Goal: Navigation & Orientation: Find specific page/section

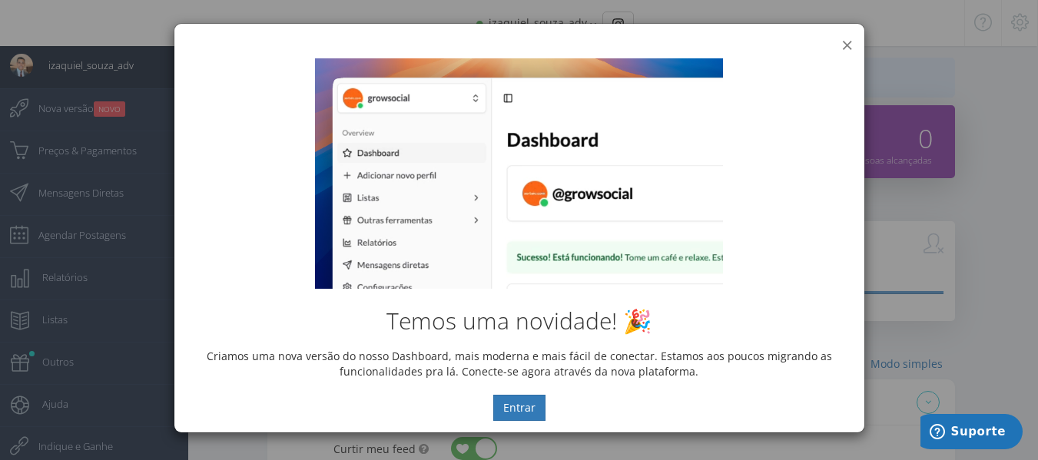
click at [847, 45] on button "×" at bounding box center [848, 45] width 12 height 21
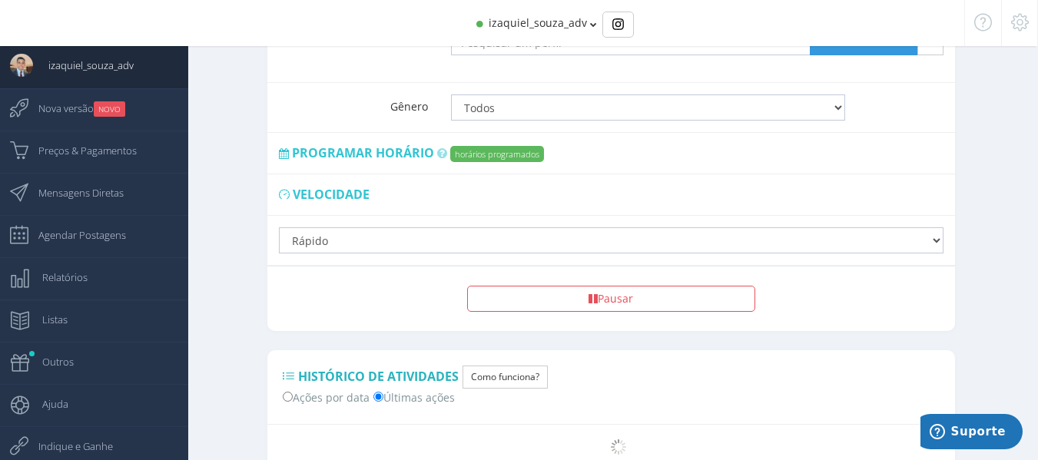
scroll to position [1178, 0]
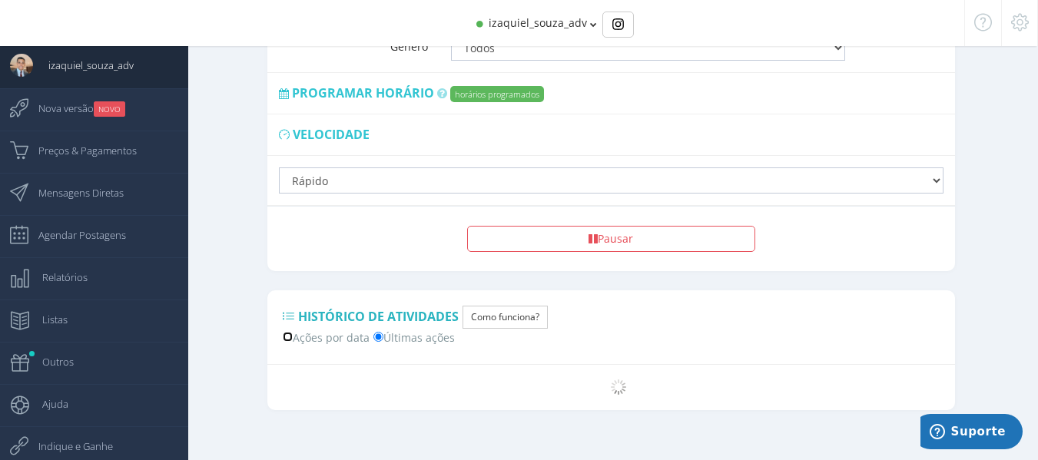
click at [291, 332] on input "Ações por data" at bounding box center [288, 337] width 10 height 10
radio input "true"
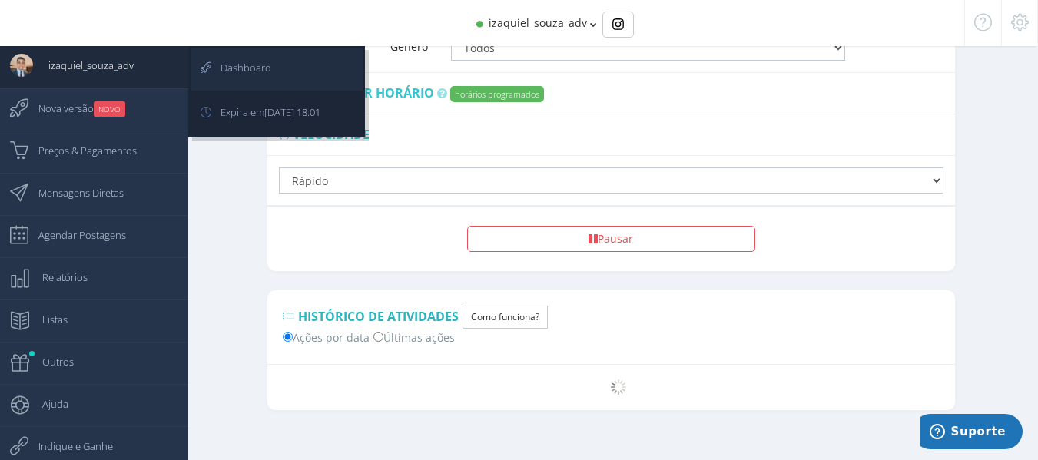
click at [231, 67] on span "Dashboard" at bounding box center [238, 67] width 66 height 38
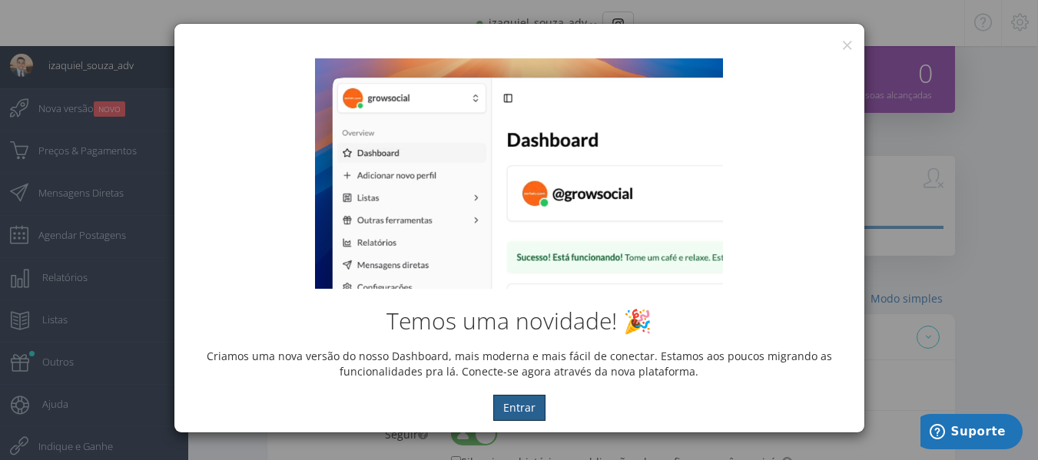
scroll to position [92, 0]
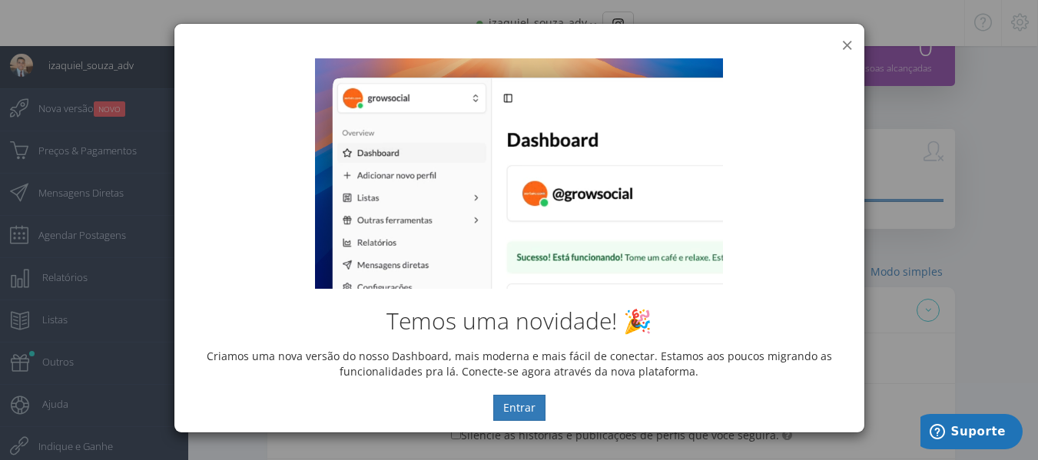
click at [847, 39] on button "×" at bounding box center [848, 45] width 12 height 21
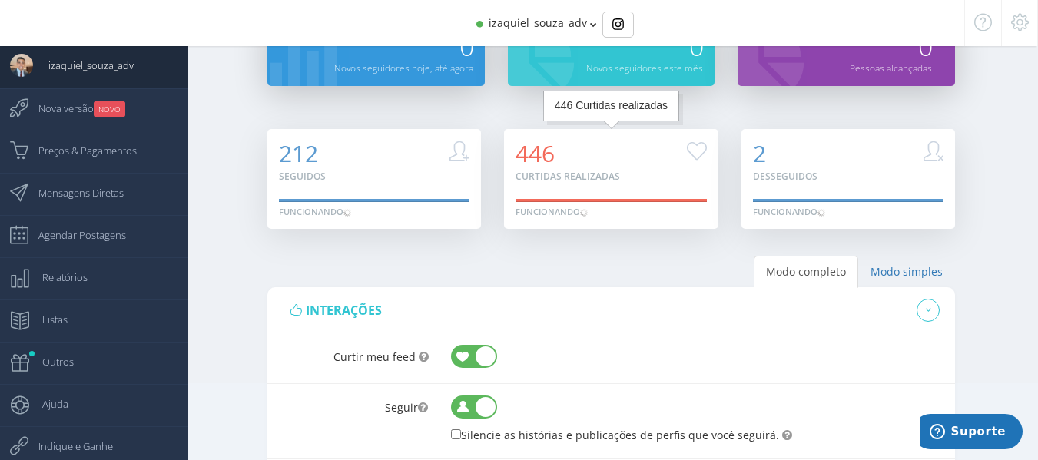
scroll to position [0, 0]
